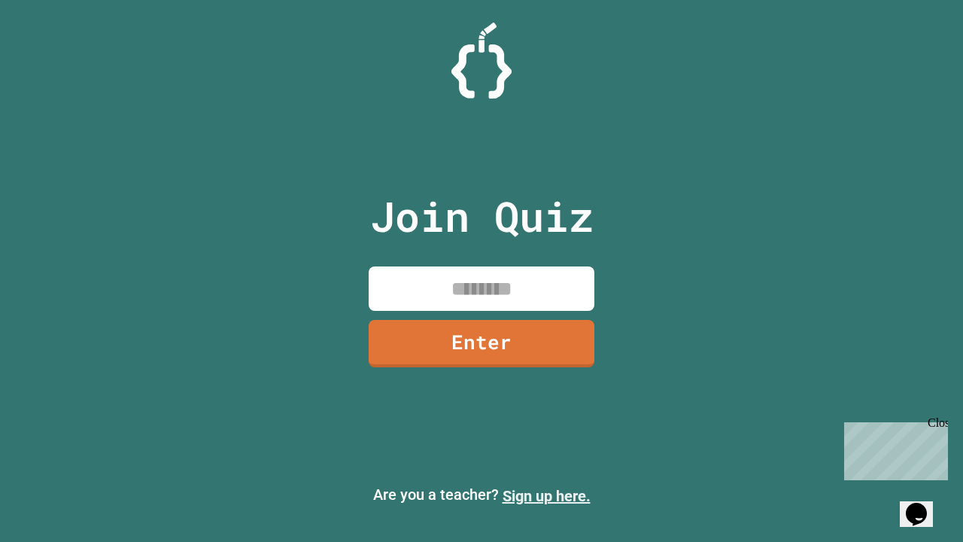
click at [546, 496] on link "Sign up here." at bounding box center [547, 496] width 88 height 18
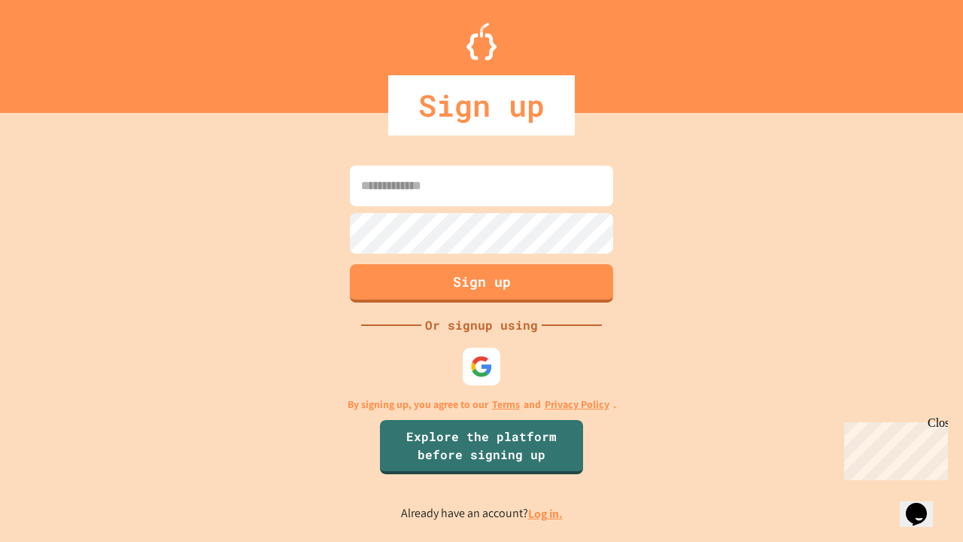
click at [546, 513] on link "Log in." at bounding box center [545, 514] width 35 height 16
